Goal: Navigation & Orientation: Find specific page/section

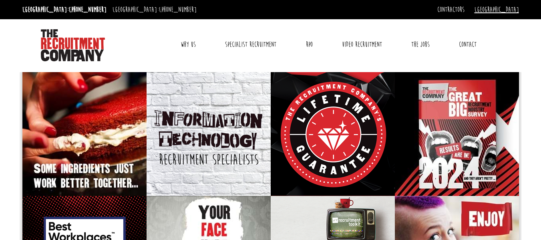
click at [516, 9] on link "[GEOGRAPHIC_DATA]" at bounding box center [496, 9] width 44 height 9
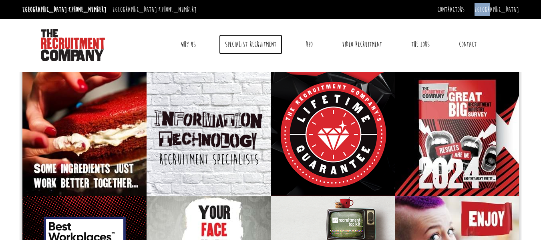
click at [237, 46] on link "Specialist Recruitment" at bounding box center [250, 44] width 63 height 20
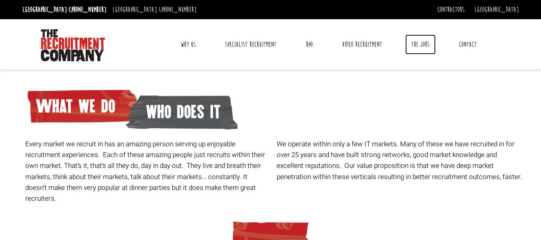
click at [419, 49] on link "The Jobs" at bounding box center [420, 44] width 30 height 20
